Goal: Transaction & Acquisition: Purchase product/service

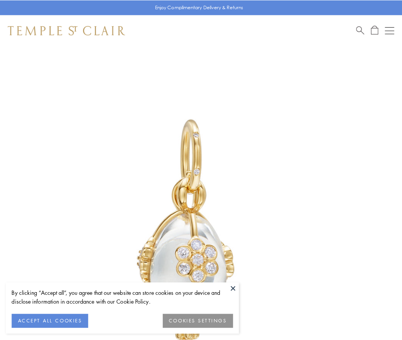
scroll to position [15, 0]
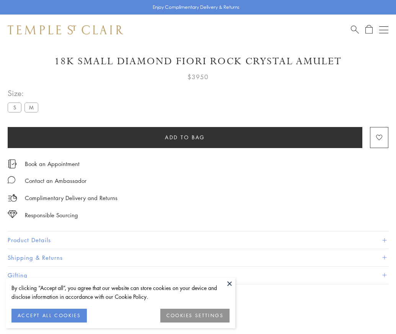
click at [185, 137] on span "Add to bag" at bounding box center [185, 137] width 40 height 8
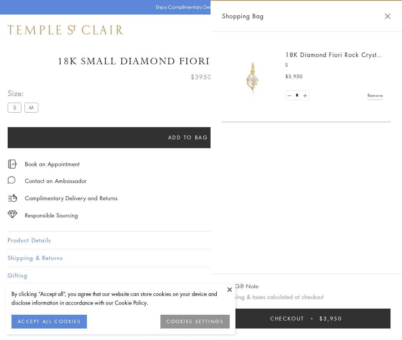
click at [316, 318] on button "Checkout $3,950" at bounding box center [306, 318] width 168 height 20
